Goal: Transaction & Acquisition: Download file/media

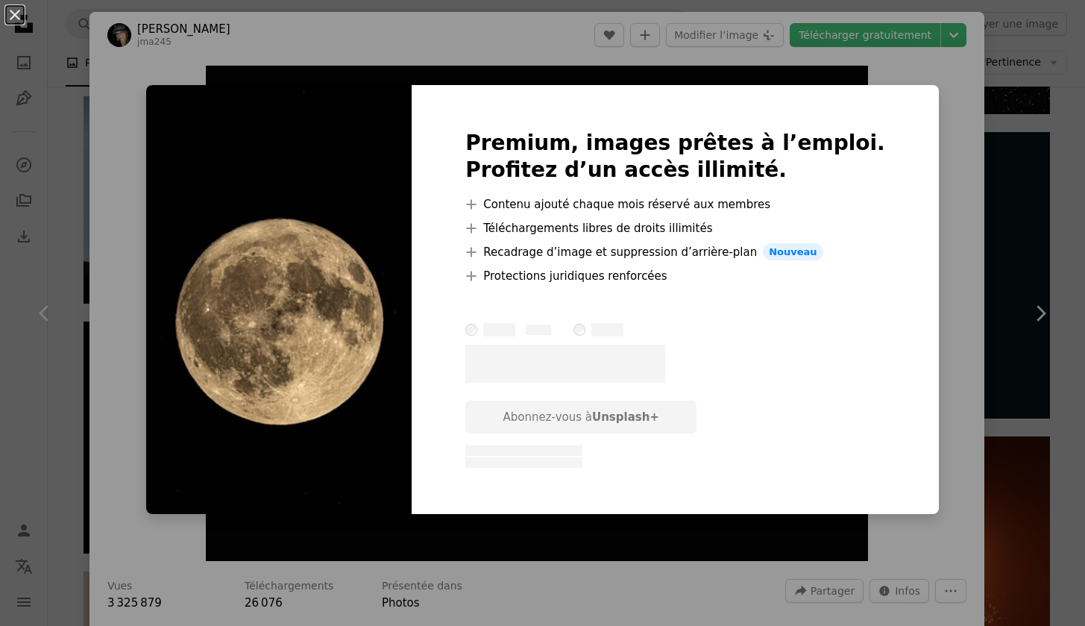
scroll to position [981, 0]
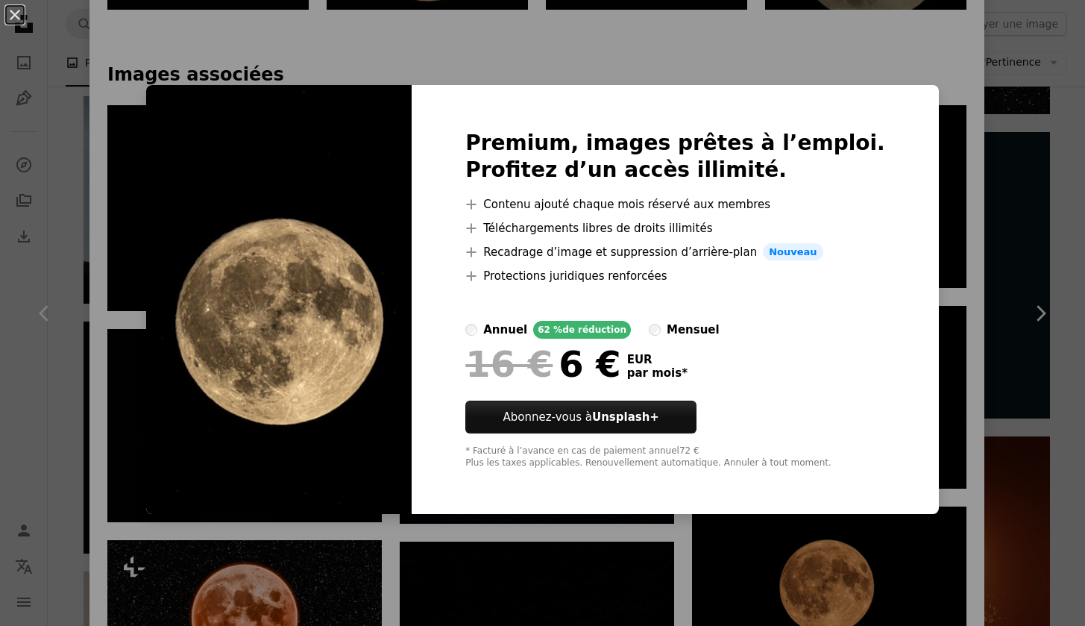
click at [313, 48] on div "An X shape Premium, images prêtes à l’emploi. Profitez d’un accès illimité. A p…" at bounding box center [542, 313] width 1085 height 626
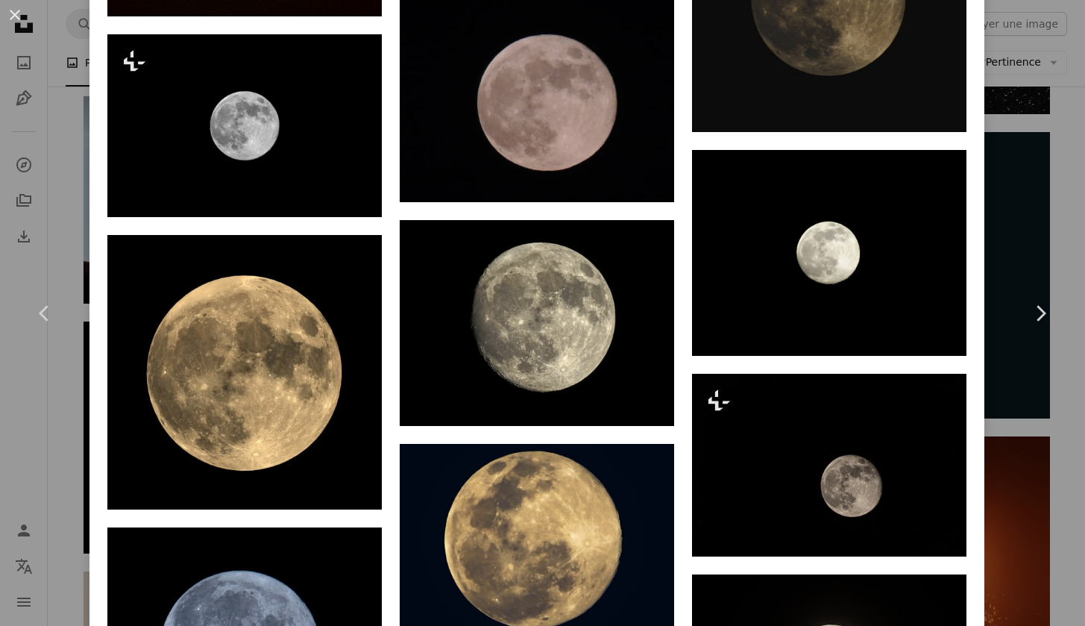
scroll to position [2537, 0]
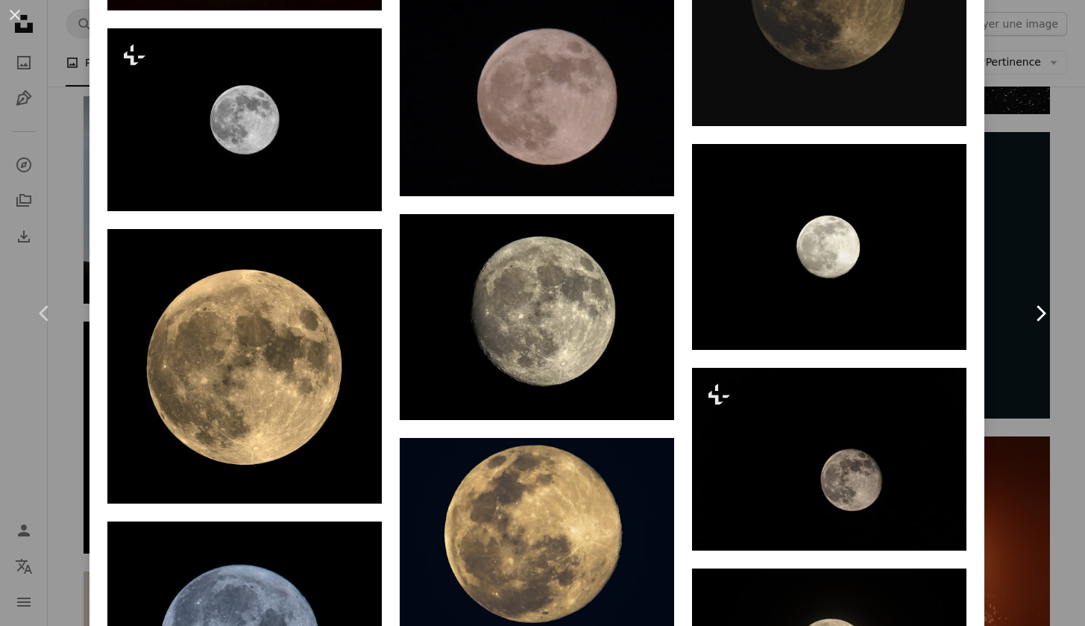
drag, startPoint x: 1079, startPoint y: 344, endPoint x: 1079, endPoint y: 312, distance: 31.3
click at [10, 16] on button "An X shape" at bounding box center [15, 15] width 18 height 18
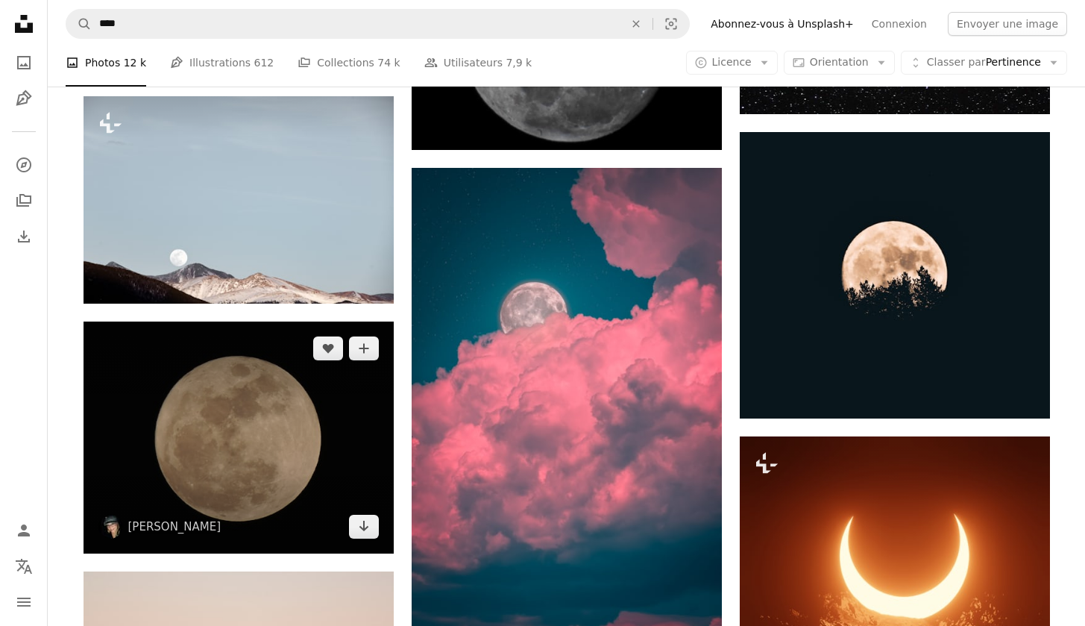
click at [328, 428] on img at bounding box center [239, 437] width 310 height 232
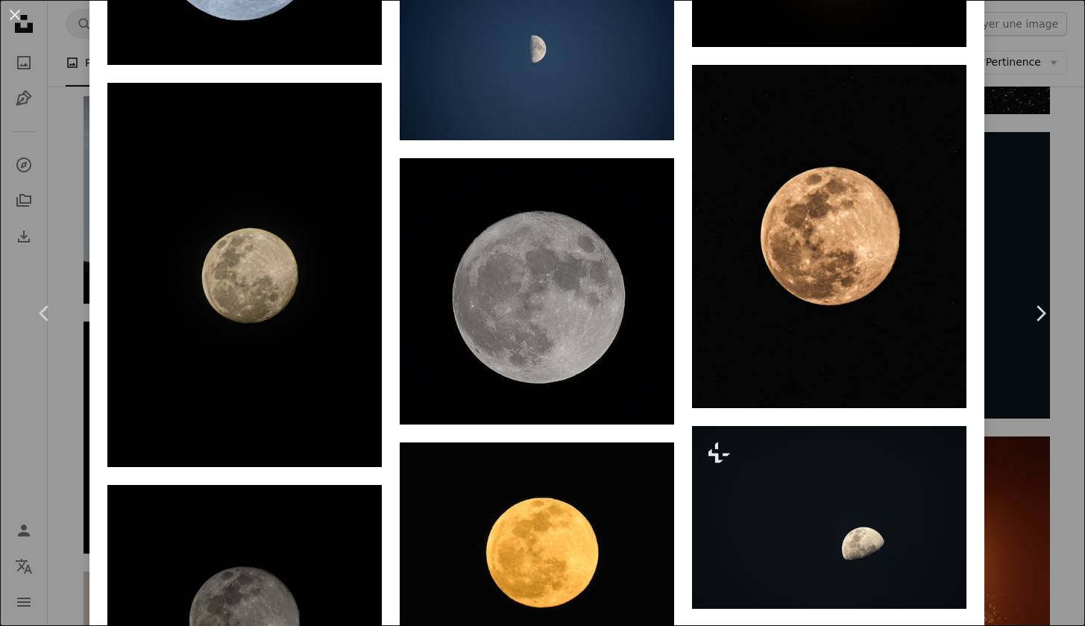
scroll to position [3249, 0]
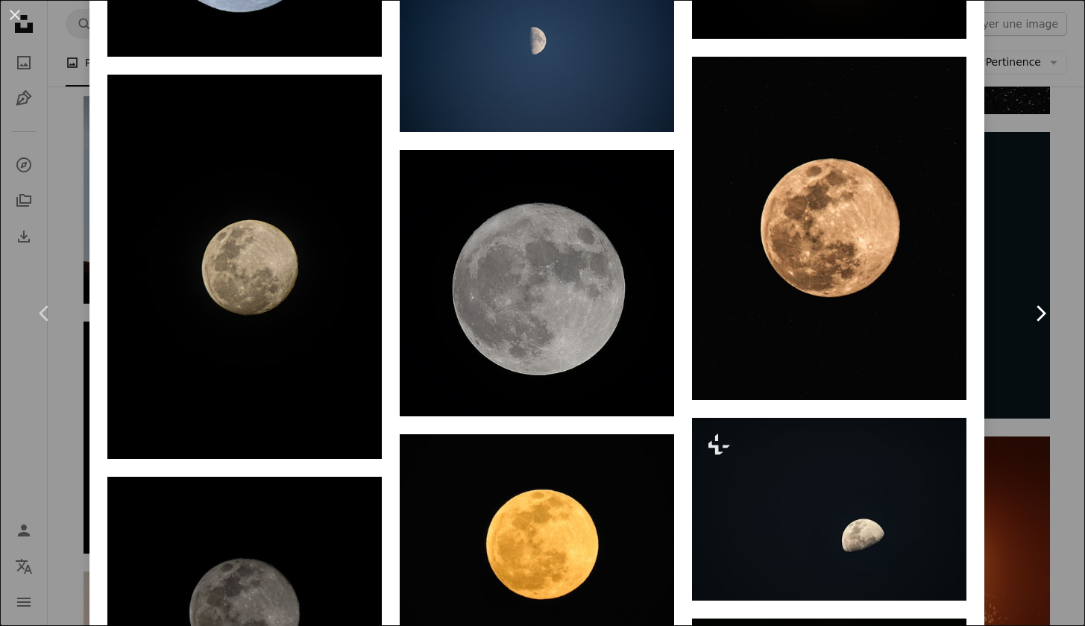
drag, startPoint x: 1081, startPoint y: 356, endPoint x: 1082, endPoint y: 365, distance: 9.0
click at [1082, 365] on link "Chevron right" at bounding box center [1040, 313] width 89 height 143
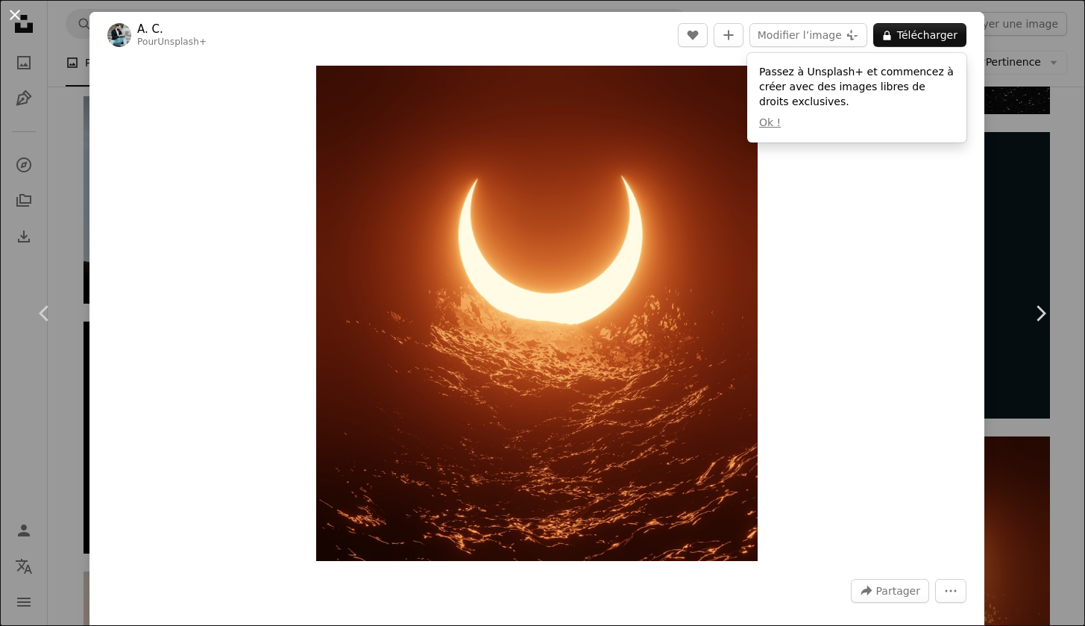
click at [11, 14] on button "An X shape" at bounding box center [15, 15] width 18 height 18
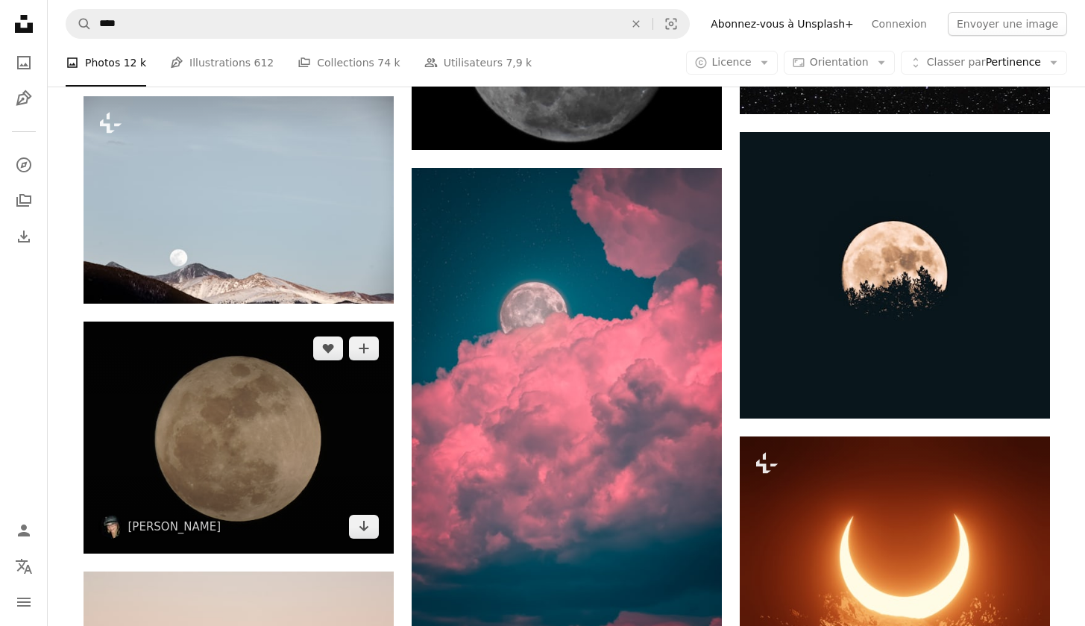
click at [348, 486] on img at bounding box center [239, 437] width 310 height 232
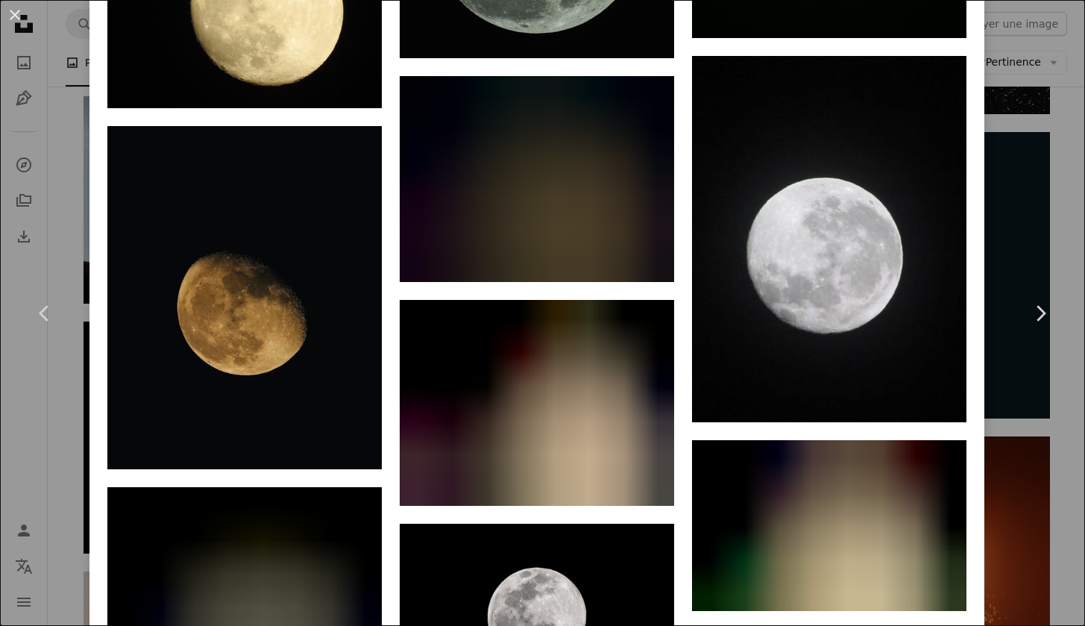
scroll to position [4366, 0]
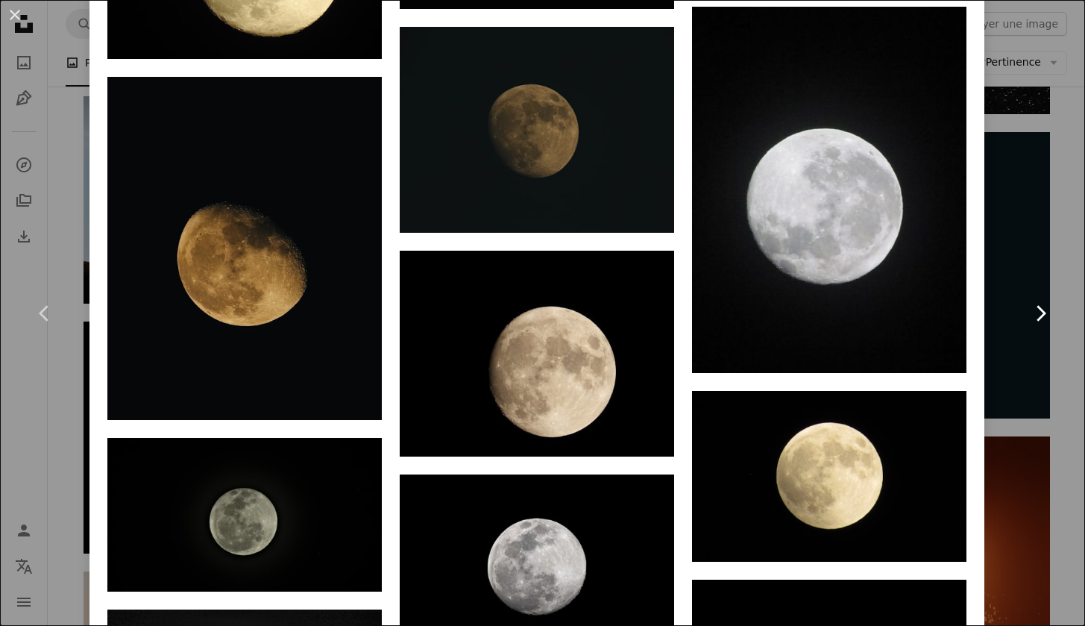
drag, startPoint x: 1079, startPoint y: 339, endPoint x: 1079, endPoint y: 348, distance: 8.9
click at [1079, 348] on link "Chevron right" at bounding box center [1040, 313] width 89 height 143
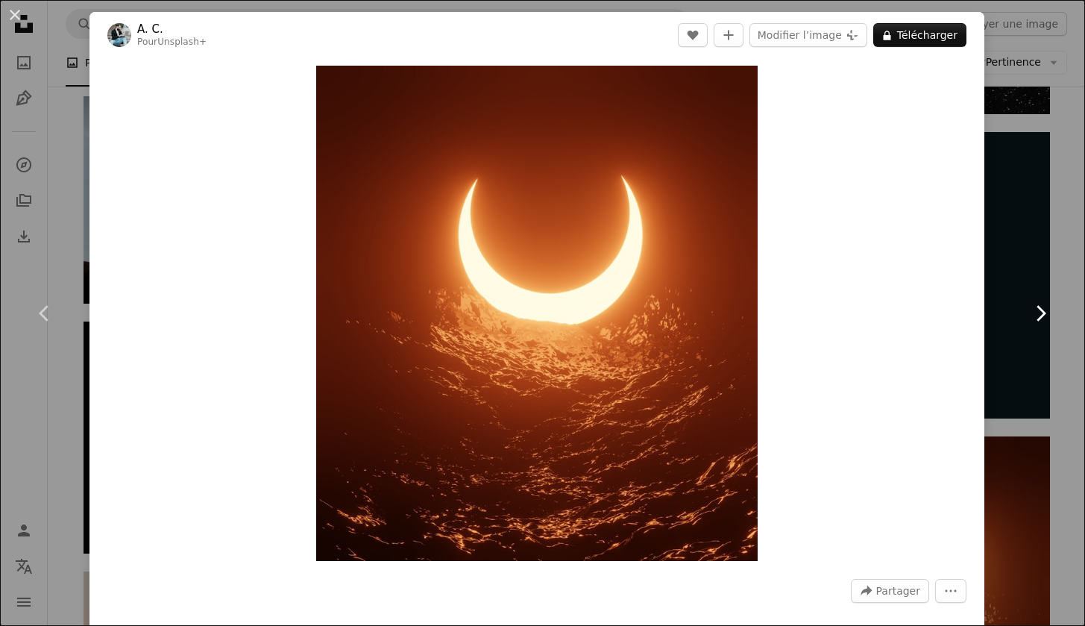
click at [1079, 347] on link "Chevron right" at bounding box center [1040, 313] width 89 height 143
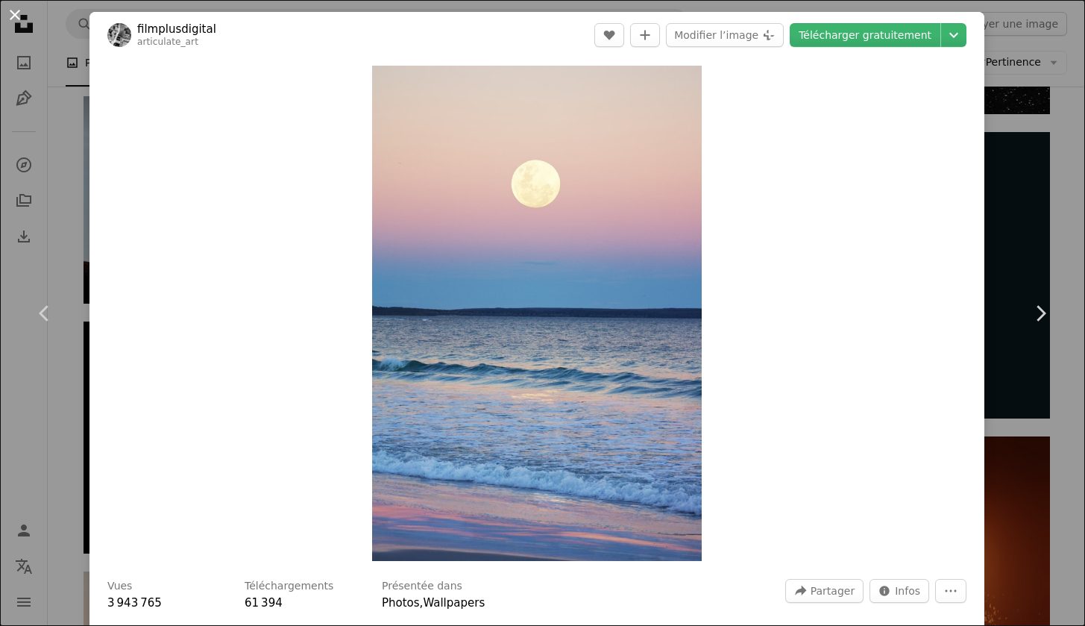
click at [13, 13] on button "An X shape" at bounding box center [15, 15] width 18 height 18
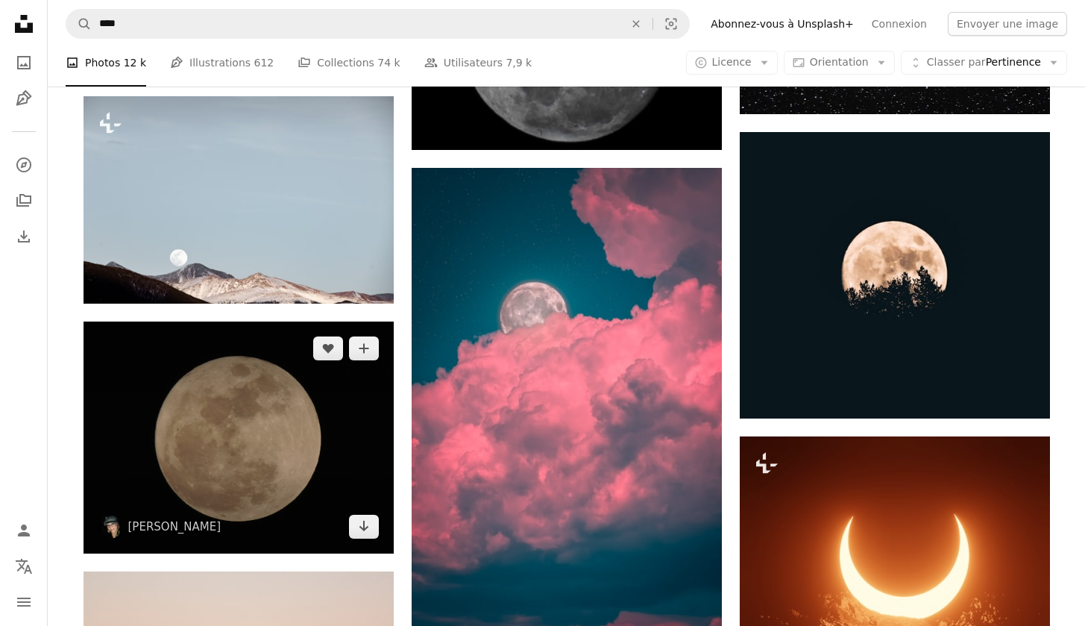
click at [279, 427] on img at bounding box center [239, 437] width 310 height 232
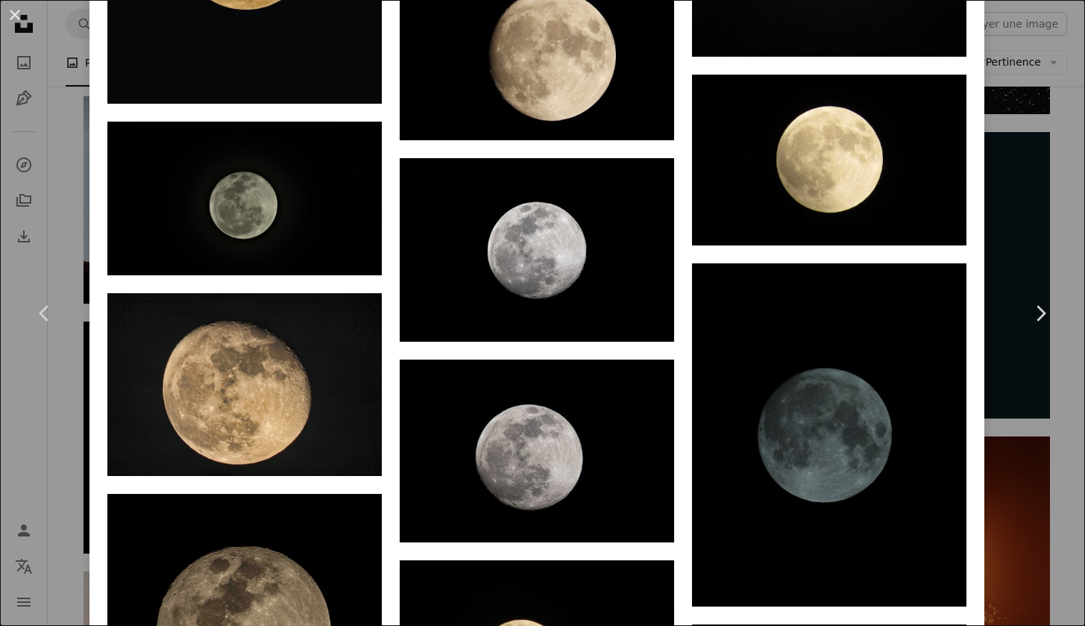
scroll to position [4731, 0]
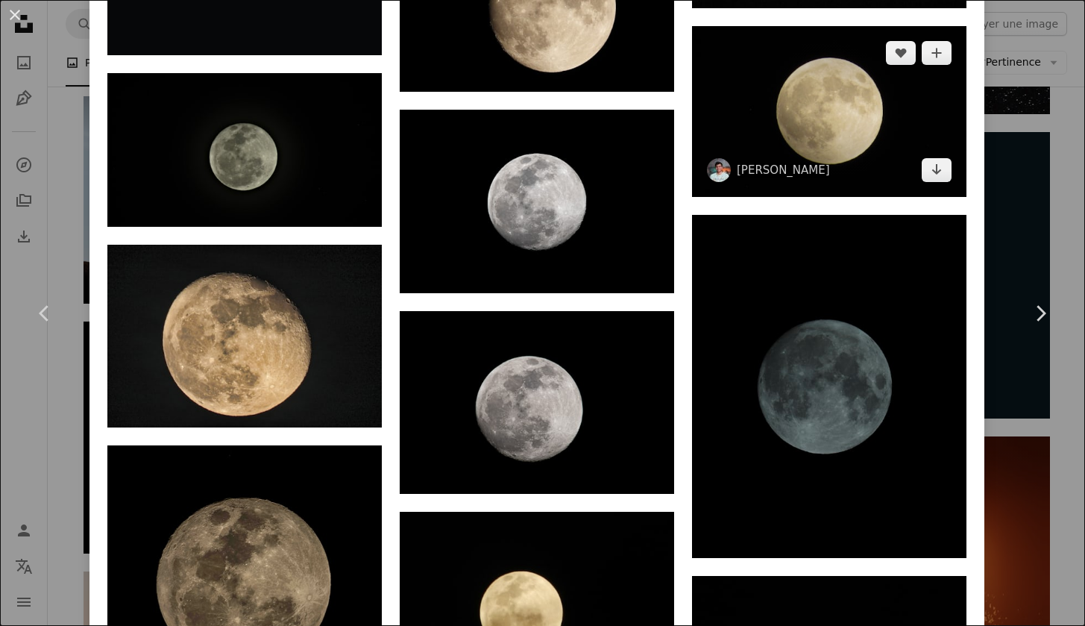
click at [820, 130] on img at bounding box center [829, 111] width 274 height 171
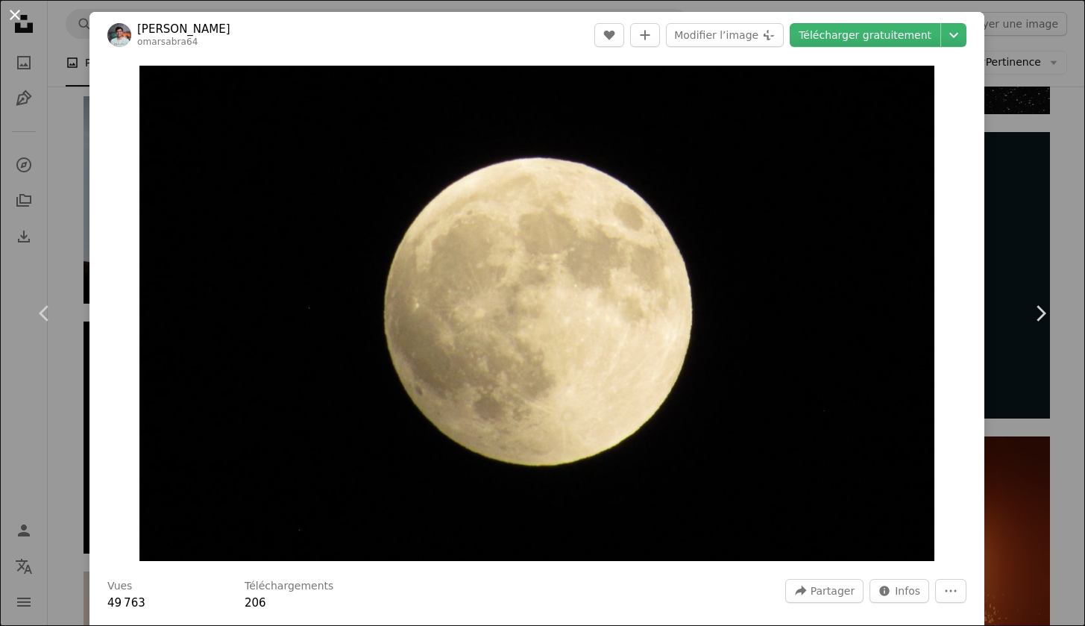
click at [20, 24] on button "An X shape" at bounding box center [15, 15] width 18 height 18
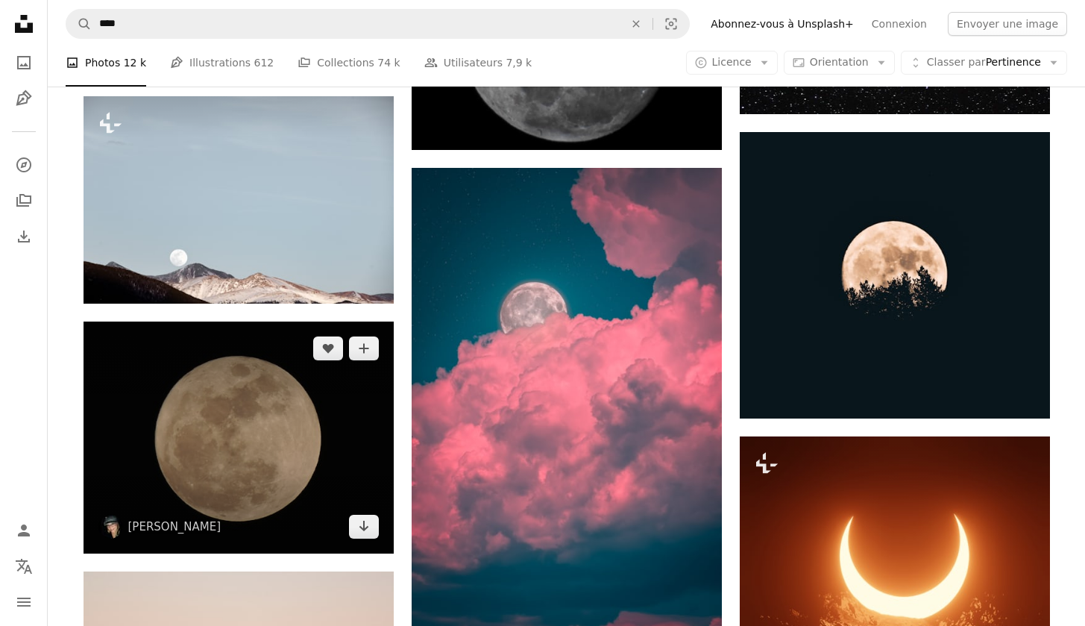
click at [113, 484] on img at bounding box center [239, 437] width 310 height 232
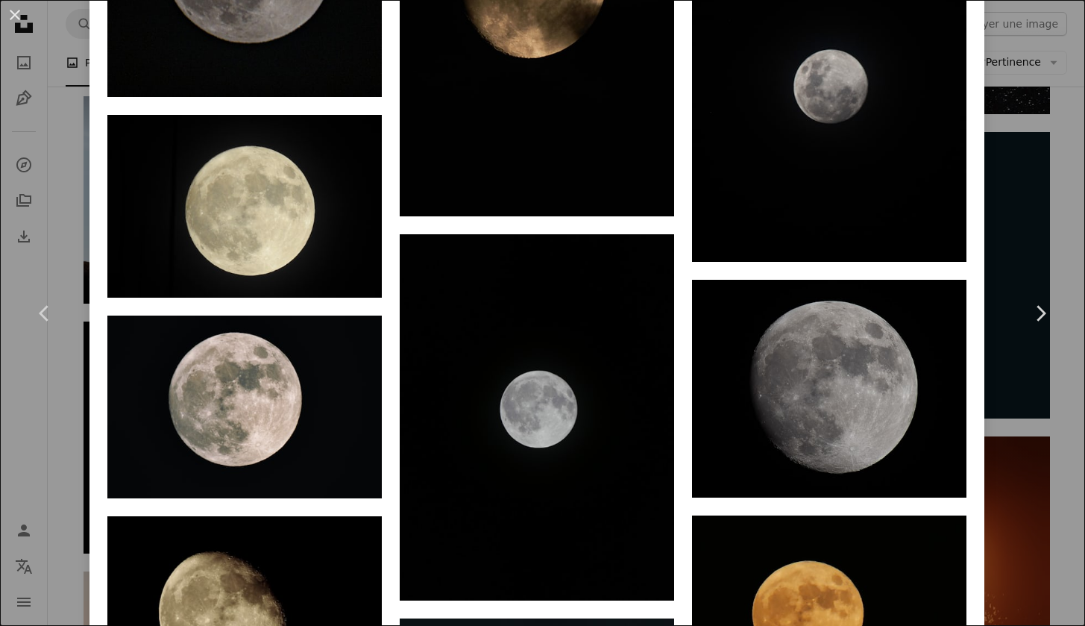
scroll to position [7184, 0]
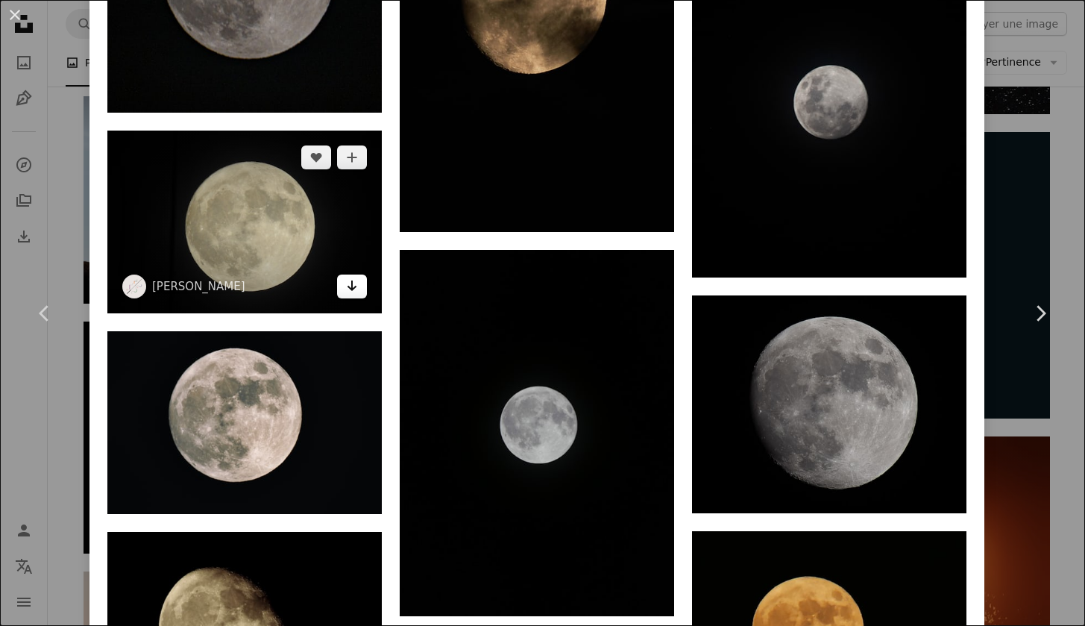
click at [349, 281] on icon "Télécharger" at bounding box center [353, 285] width 10 height 10
